Goal: Navigation & Orientation: Find specific page/section

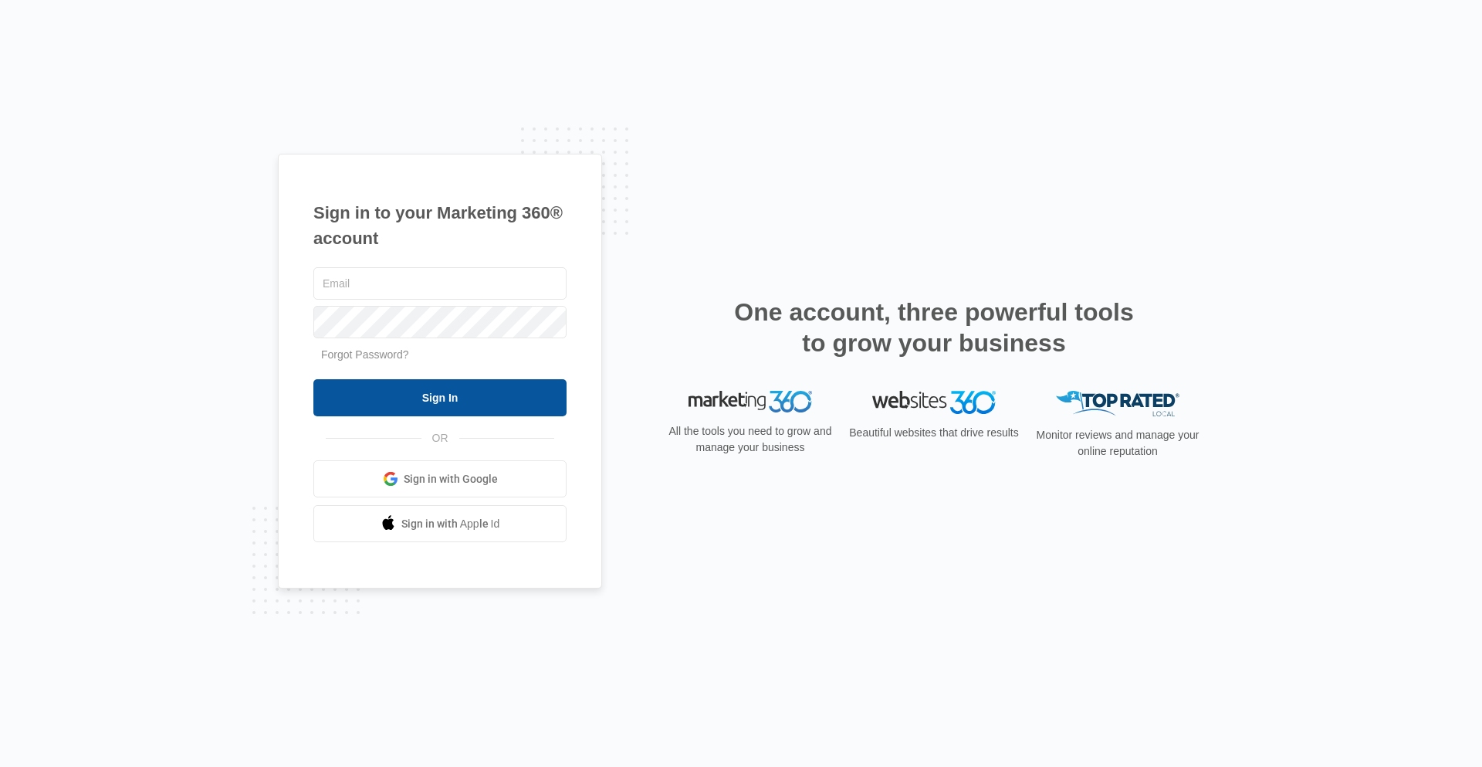
type input "[EMAIL_ADDRESS][DOMAIN_NAME]"
click at [432, 390] on input "Sign In" at bounding box center [439, 397] width 253 height 37
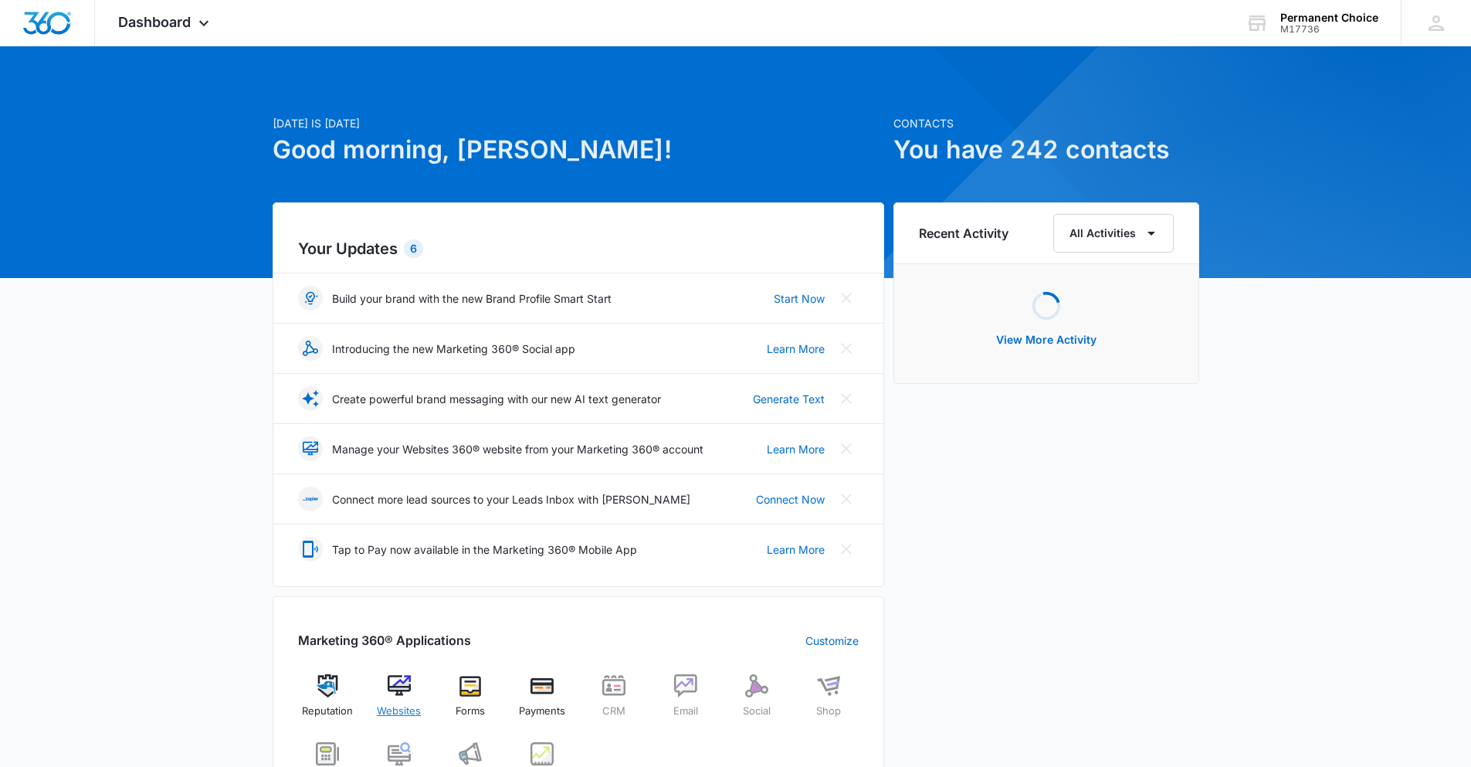
click at [418, 686] on div "Websites" at bounding box center [398, 702] width 59 height 56
